Goal: Task Accomplishment & Management: Complete application form

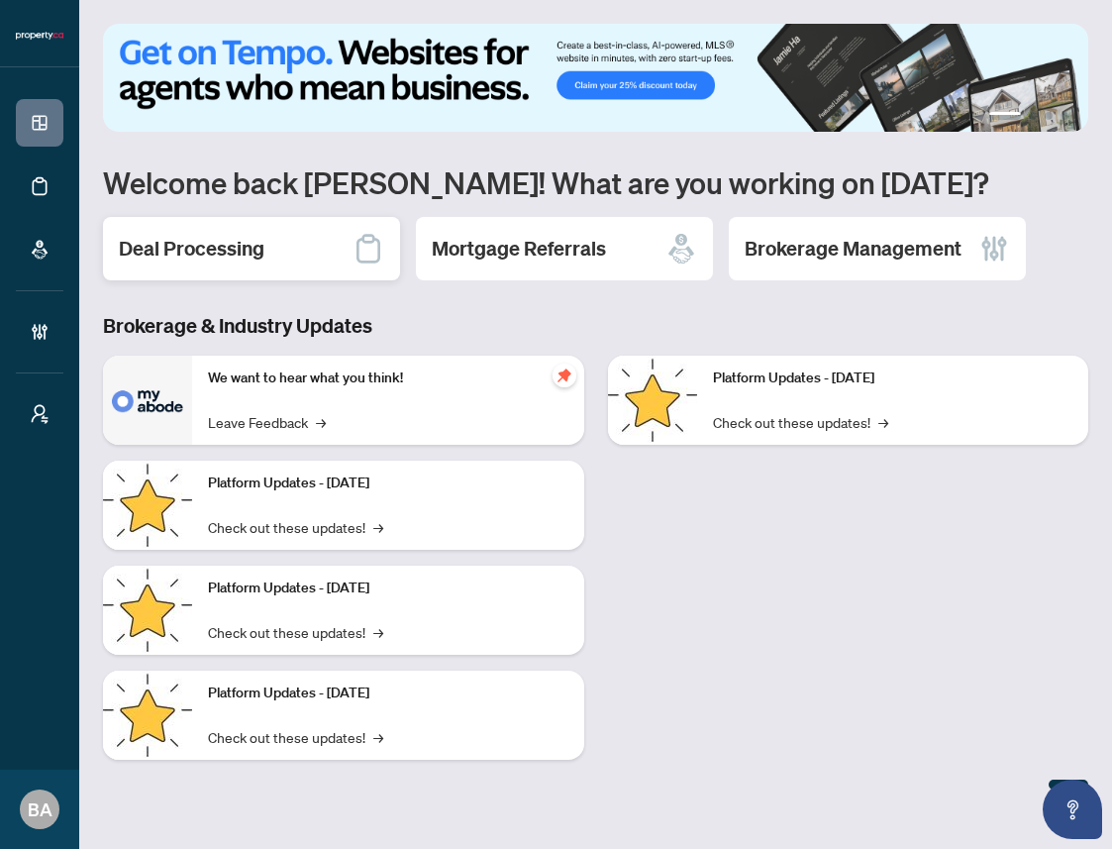
click at [245, 253] on h2 "Deal Processing" at bounding box center [192, 249] width 146 height 28
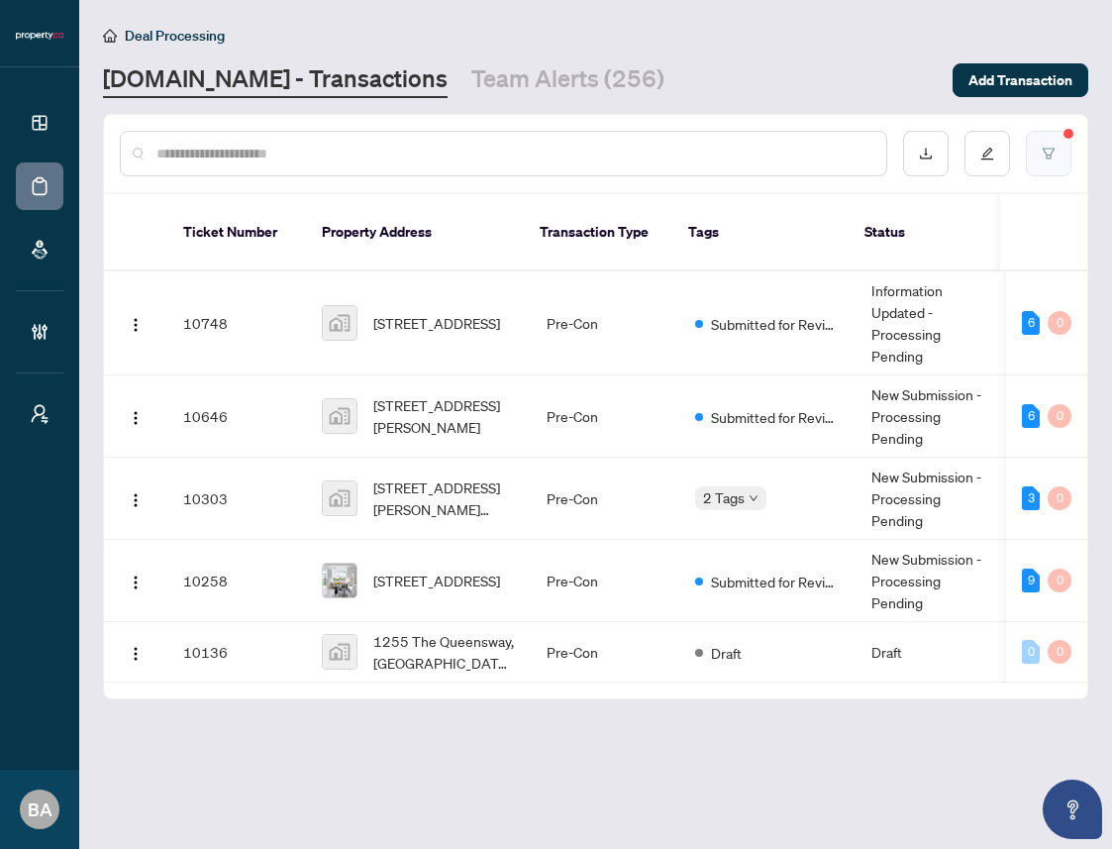
click at [1057, 156] on button "button" at bounding box center [1049, 154] width 46 height 46
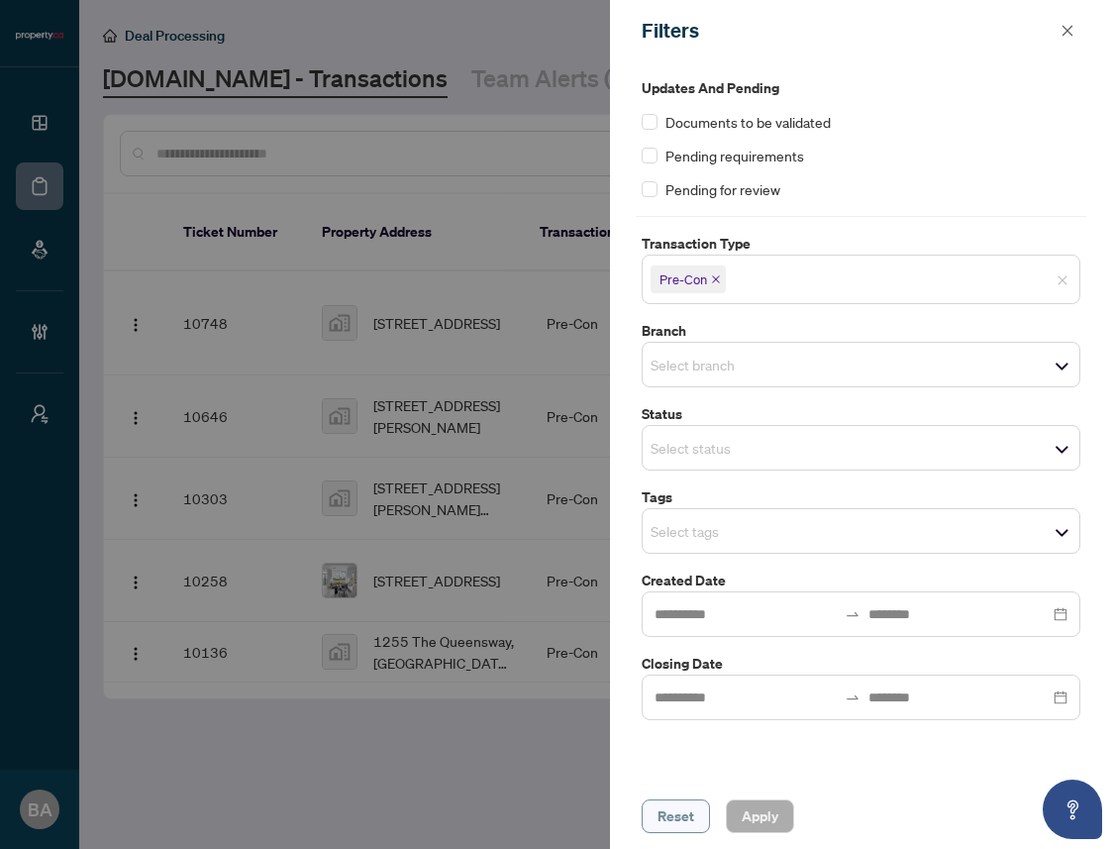
click at [671, 819] on span "Reset" at bounding box center [676, 816] width 37 height 32
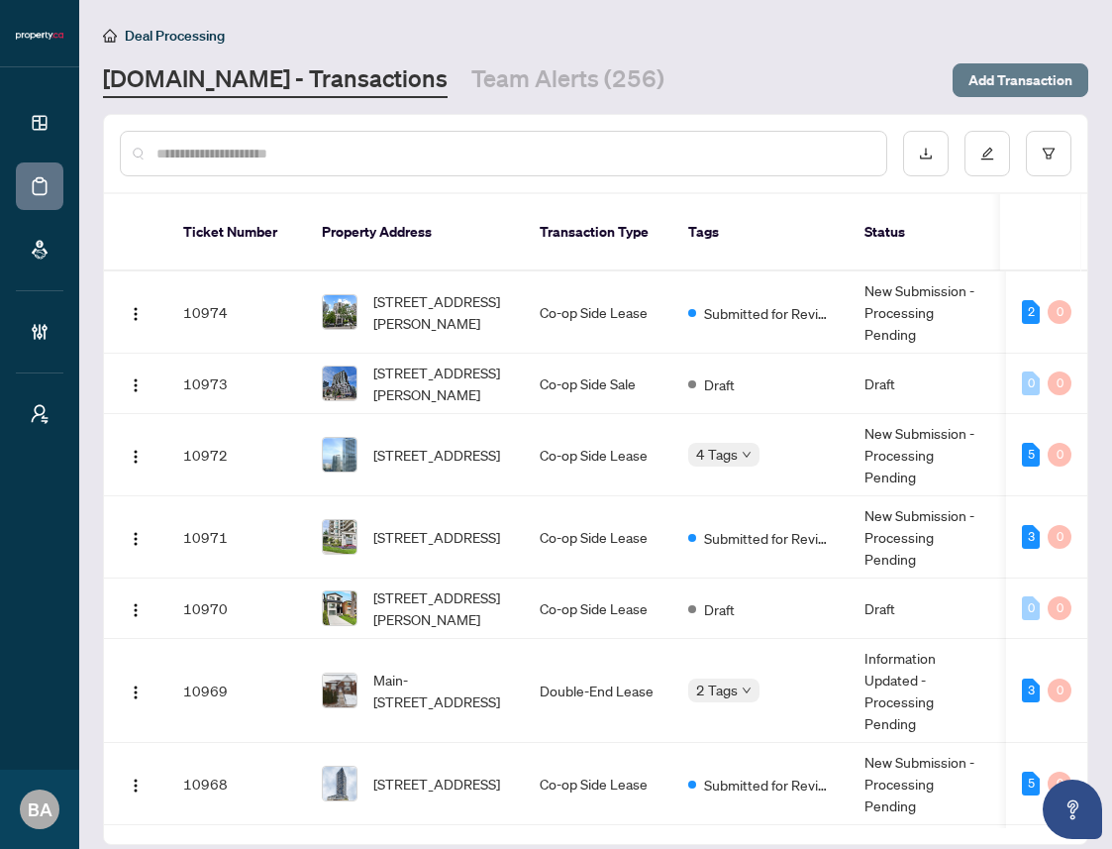
click at [1028, 77] on span "Add Transaction" at bounding box center [1021, 80] width 104 height 32
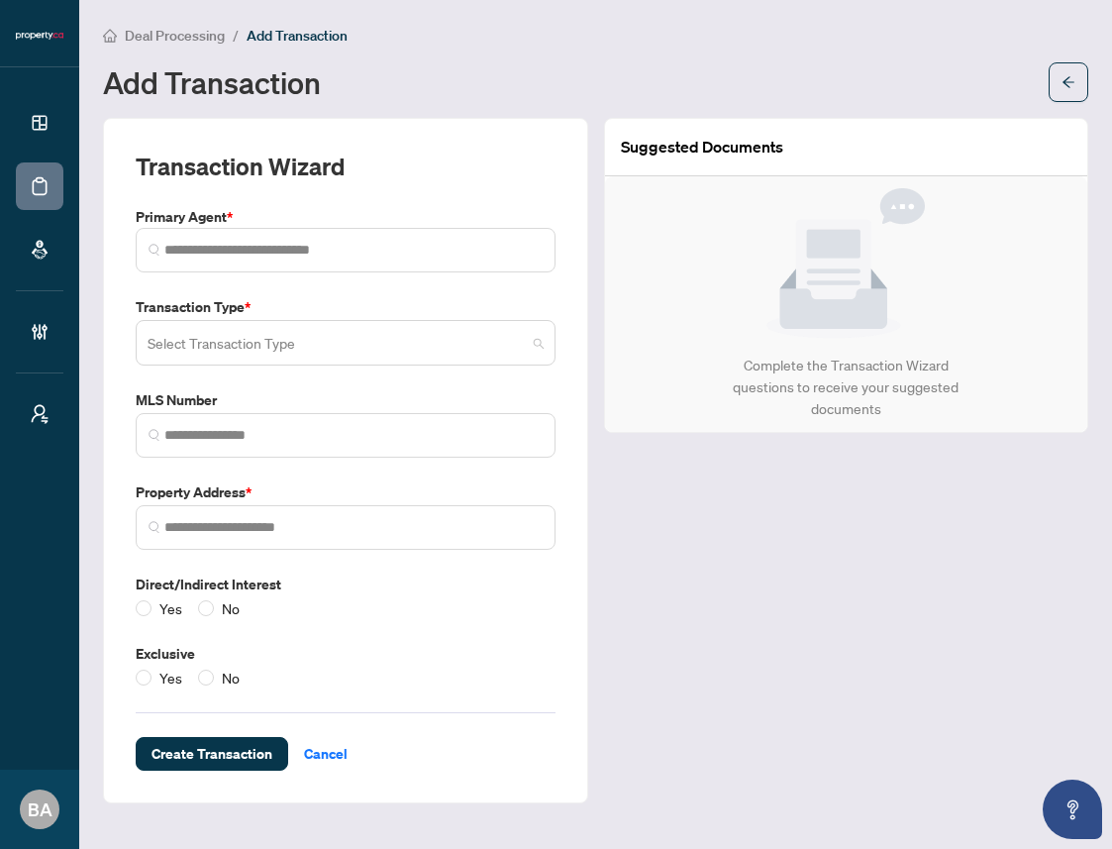
click at [400, 357] on input "search" at bounding box center [337, 346] width 378 height 44
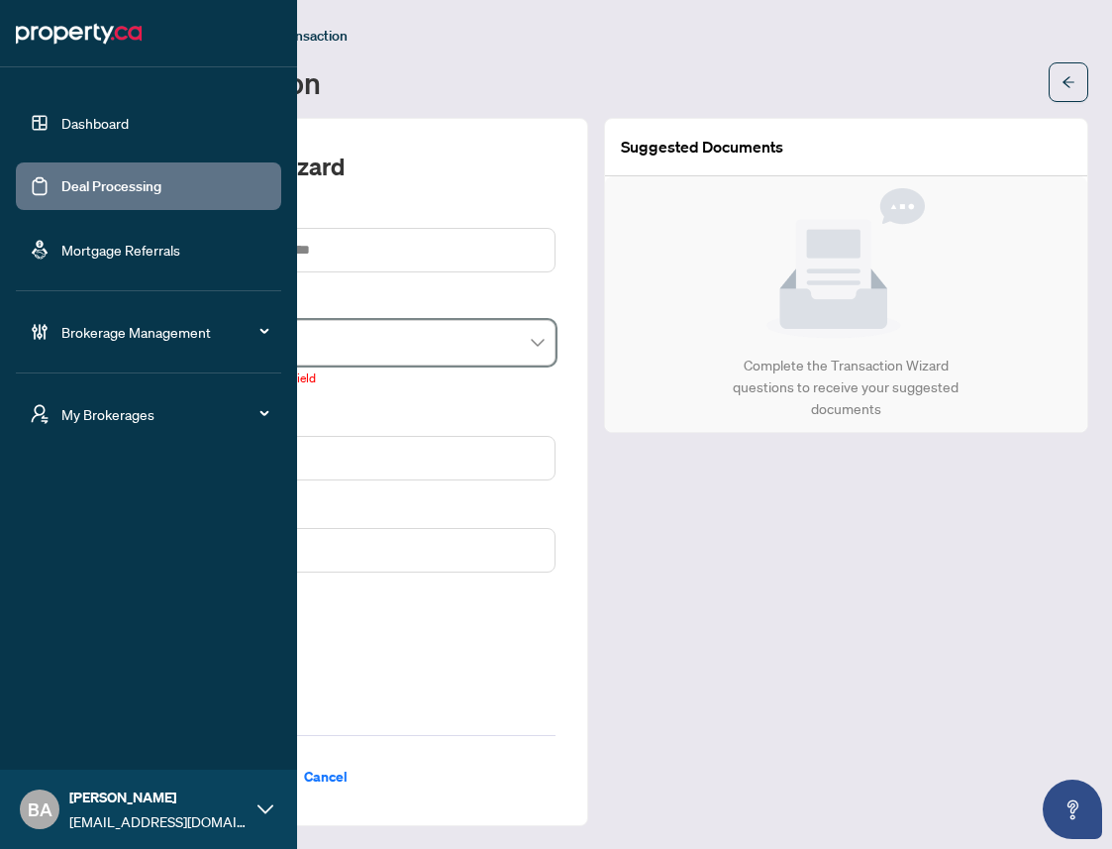
click at [79, 117] on link "Dashboard" at bounding box center [94, 123] width 67 height 18
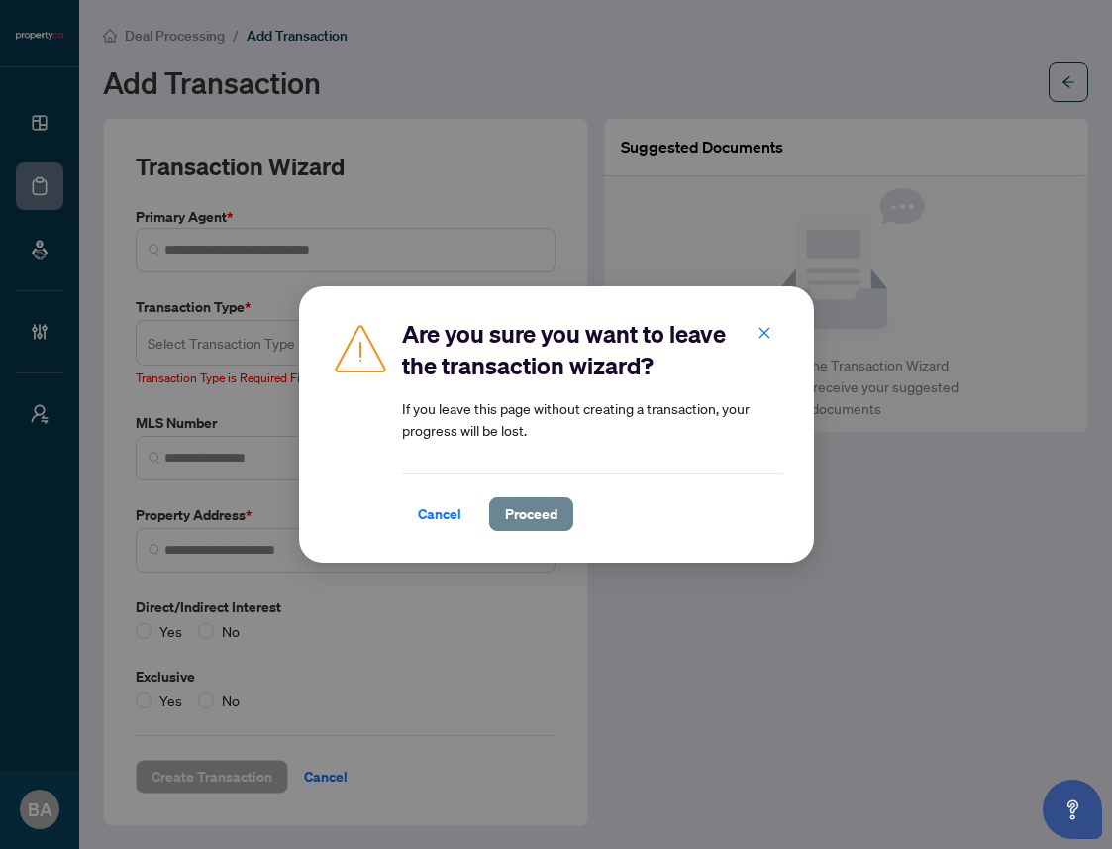
click at [526, 517] on span "Proceed" at bounding box center [531, 514] width 52 height 32
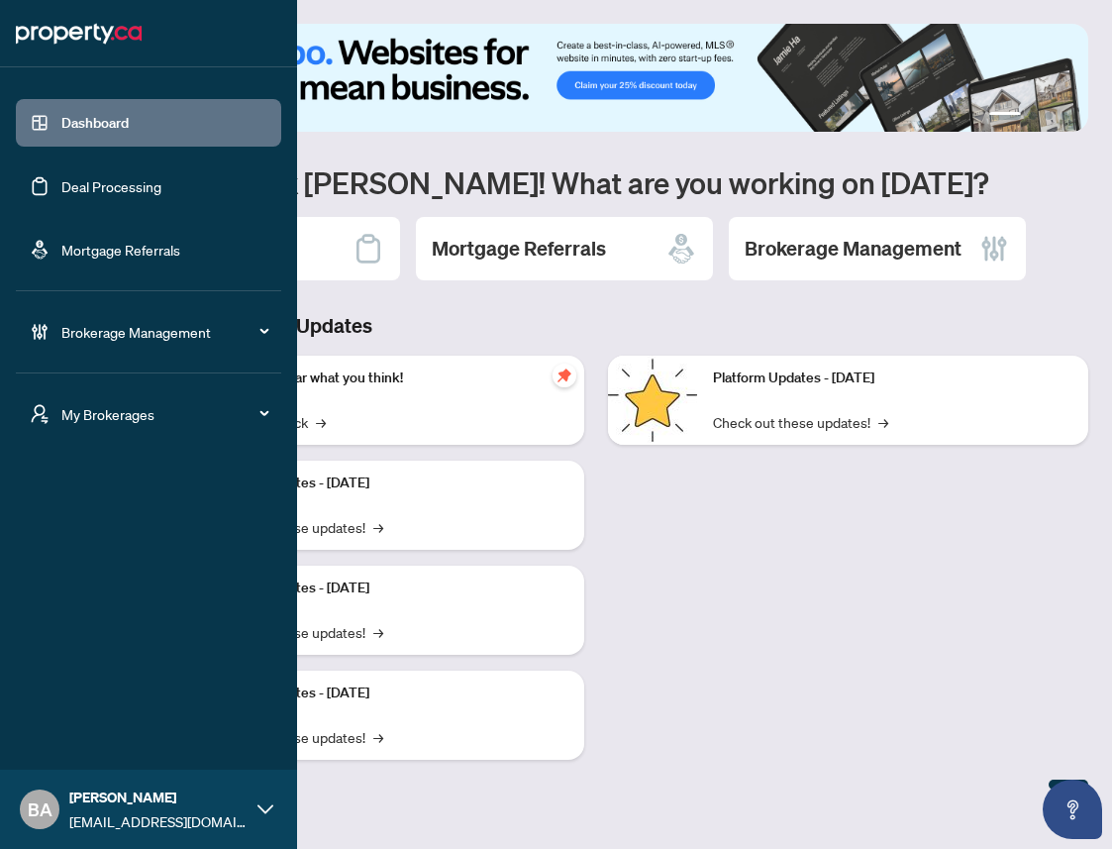
click at [255, 809] on div "BA [PERSON_NAME] [EMAIL_ADDRESS][DOMAIN_NAME]" at bounding box center [148, 809] width 297 height 79
click at [74, 733] on span "Logout" at bounding box center [79, 733] width 45 height 32
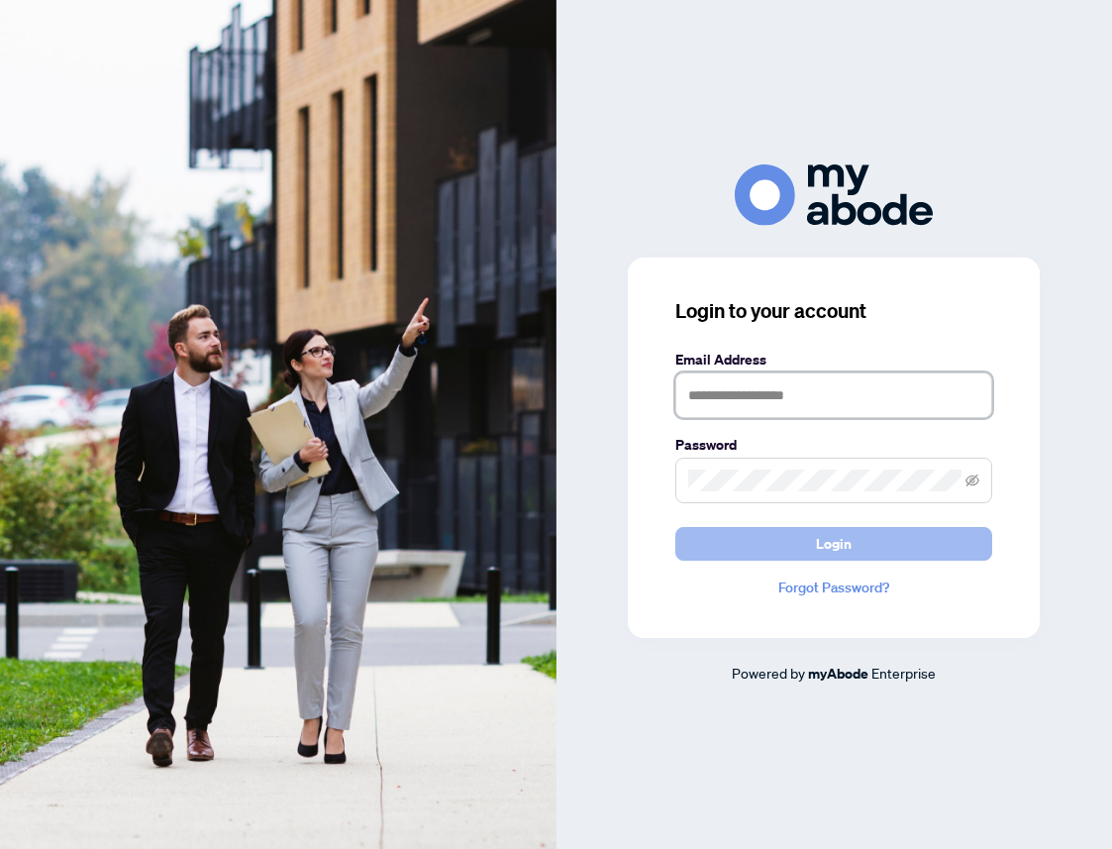
type input "**********"
click at [840, 541] on span "Login" at bounding box center [834, 544] width 36 height 32
